Goal: Transaction & Acquisition: Purchase product/service

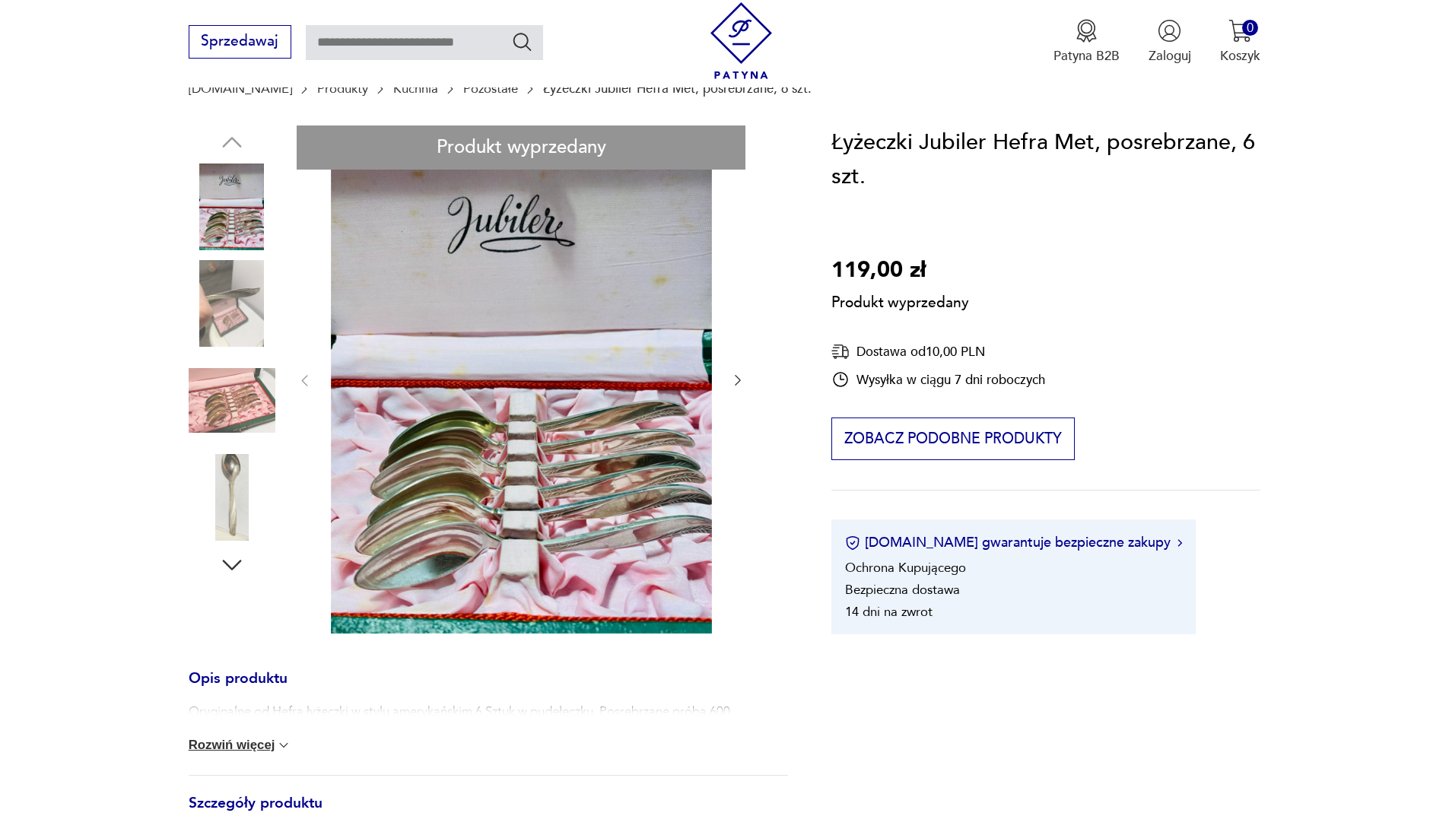
click at [237, 502] on div "Produkt wyprzedany Opis produktu Oryginalne od Hefra łyżeczki w stylu amerykańs…" at bounding box center [488, 599] width 599 height 947
click at [225, 499] on div "Produkt wyprzedany Opis produktu Oryginalne od Hefra łyżeczki w stylu amerykańs…" at bounding box center [488, 599] width 599 height 947
click at [230, 560] on div "Produkt wyprzedany Opis produktu Oryginalne od Hefra łyżeczki w stylu amerykańs…" at bounding box center [488, 599] width 599 height 947
click at [230, 564] on div "Produkt wyprzedany Opis produktu Oryginalne od Hefra łyżeczki w stylu amerykańs…" at bounding box center [488, 599] width 599 height 947
click at [221, 496] on div "Produkt wyprzedany Opis produktu Oryginalne od Hefra łyżeczki w stylu amerykańs…" at bounding box center [488, 599] width 599 height 947
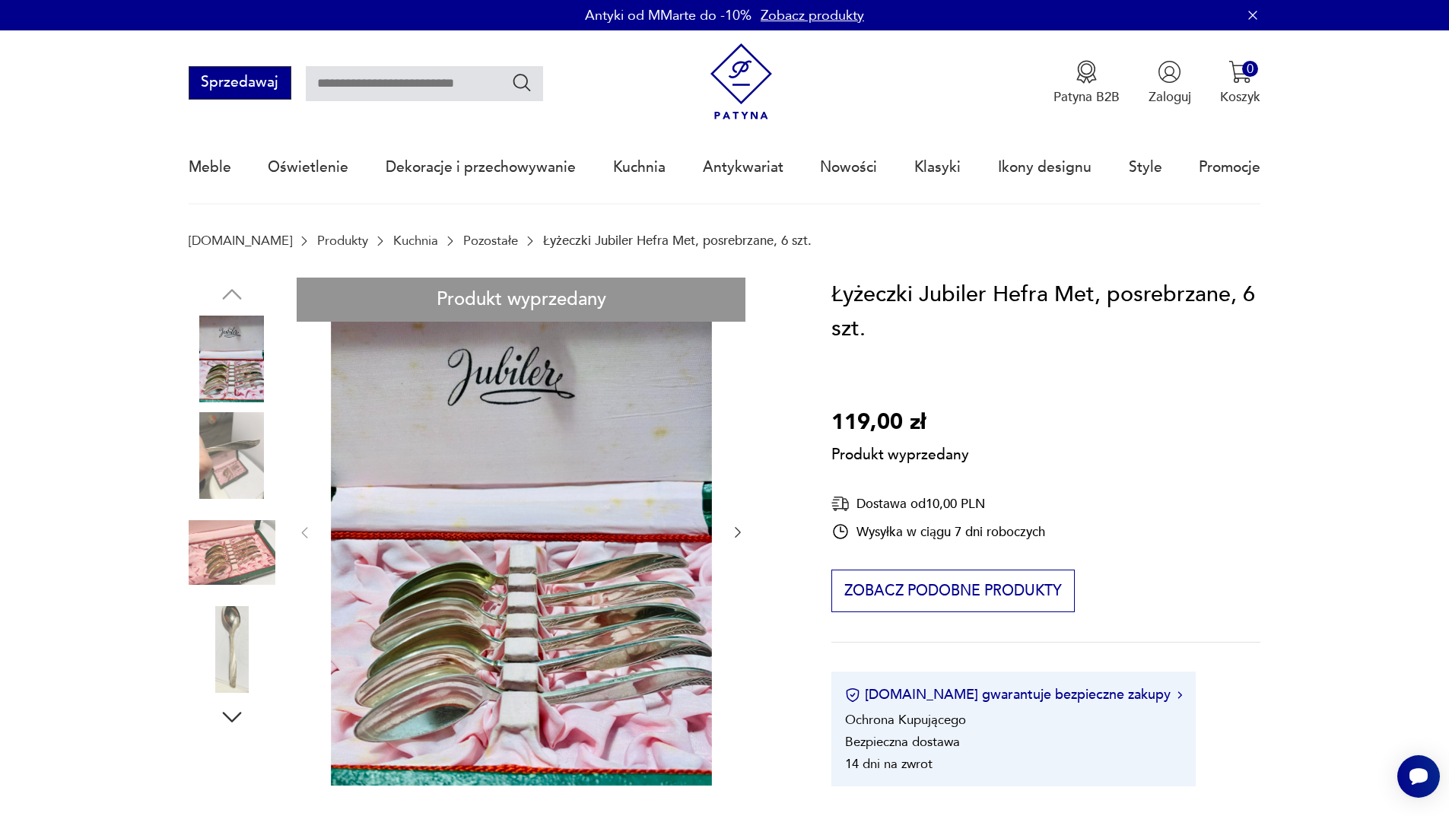
click at [248, 75] on button "Sprzedawaj" at bounding box center [240, 82] width 103 height 33
